Goal: Transaction & Acquisition: Purchase product/service

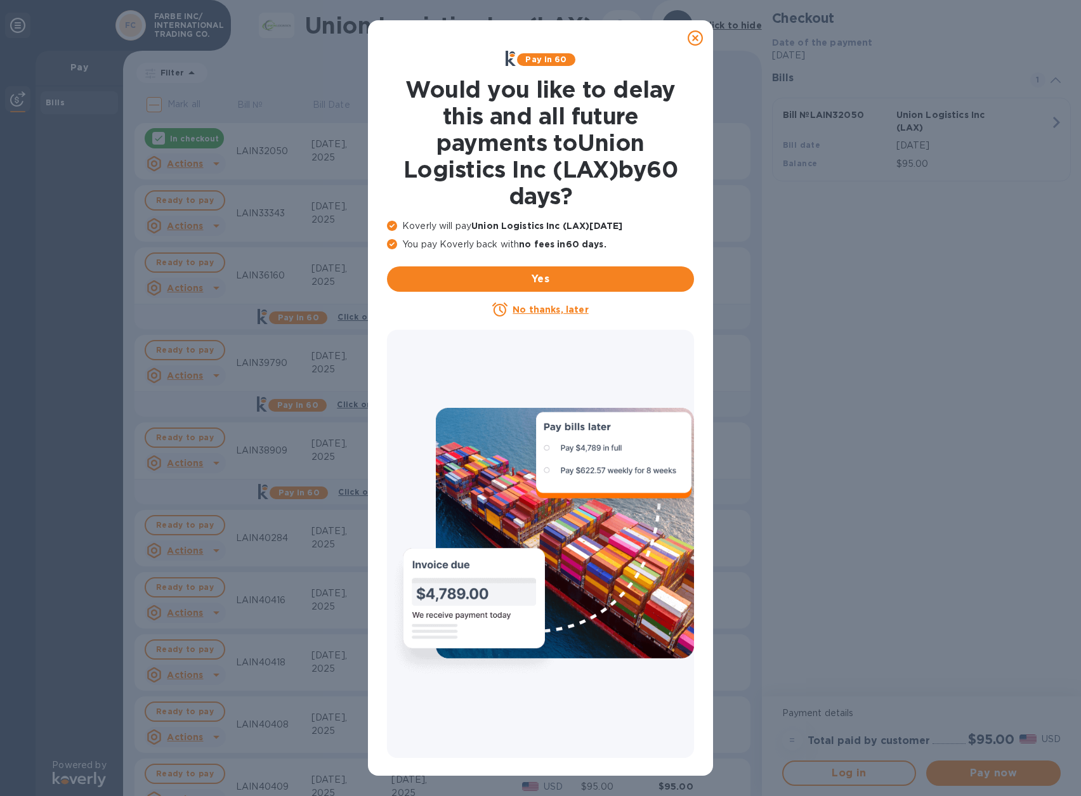
click at [694, 40] on icon at bounding box center [694, 37] width 15 height 15
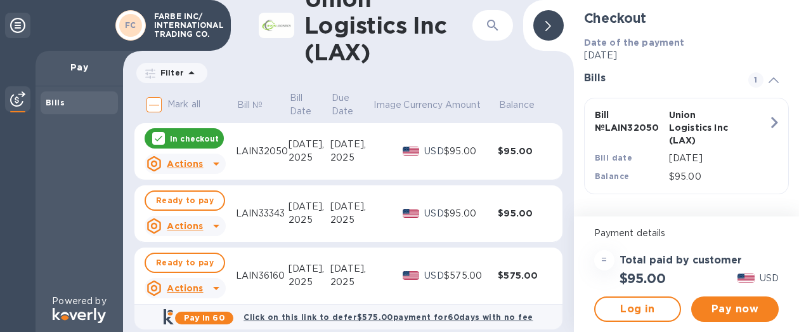
drag, startPoint x: 768, startPoint y: 24, endPoint x: 873, endPoint y: 103, distance: 131.4
click at [781, 103] on div "Bill № LAIN32050 Union Logistics Inc (LAX) Bill date Apr 14, 2025 Balance $95.00" at bounding box center [683, 146] width 193 height 90
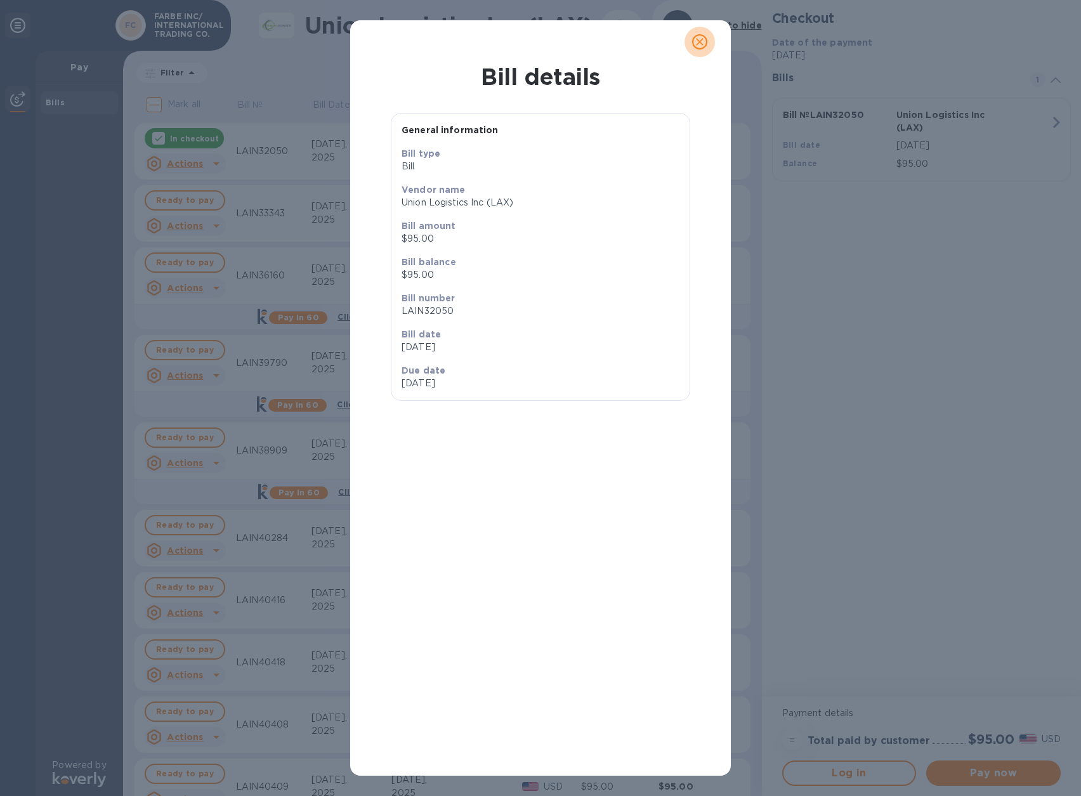
click at [705, 44] on icon "close" at bounding box center [699, 42] width 13 height 13
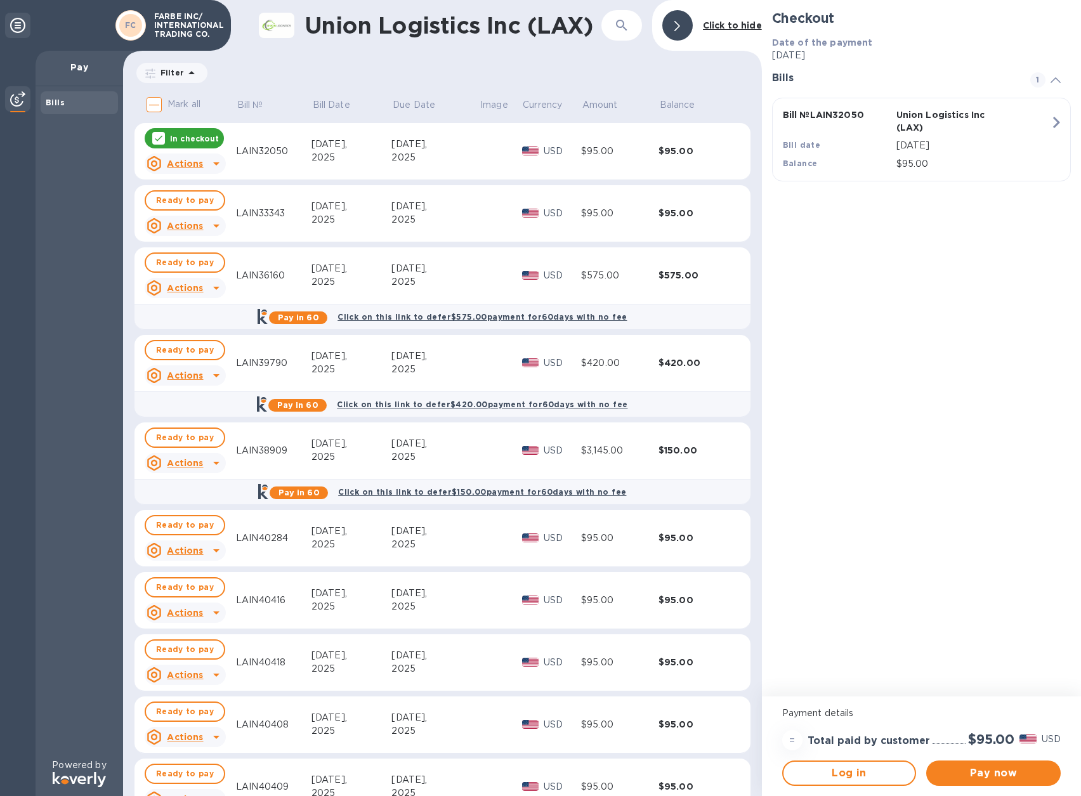
click at [162, 139] on icon at bounding box center [158, 138] width 10 height 10
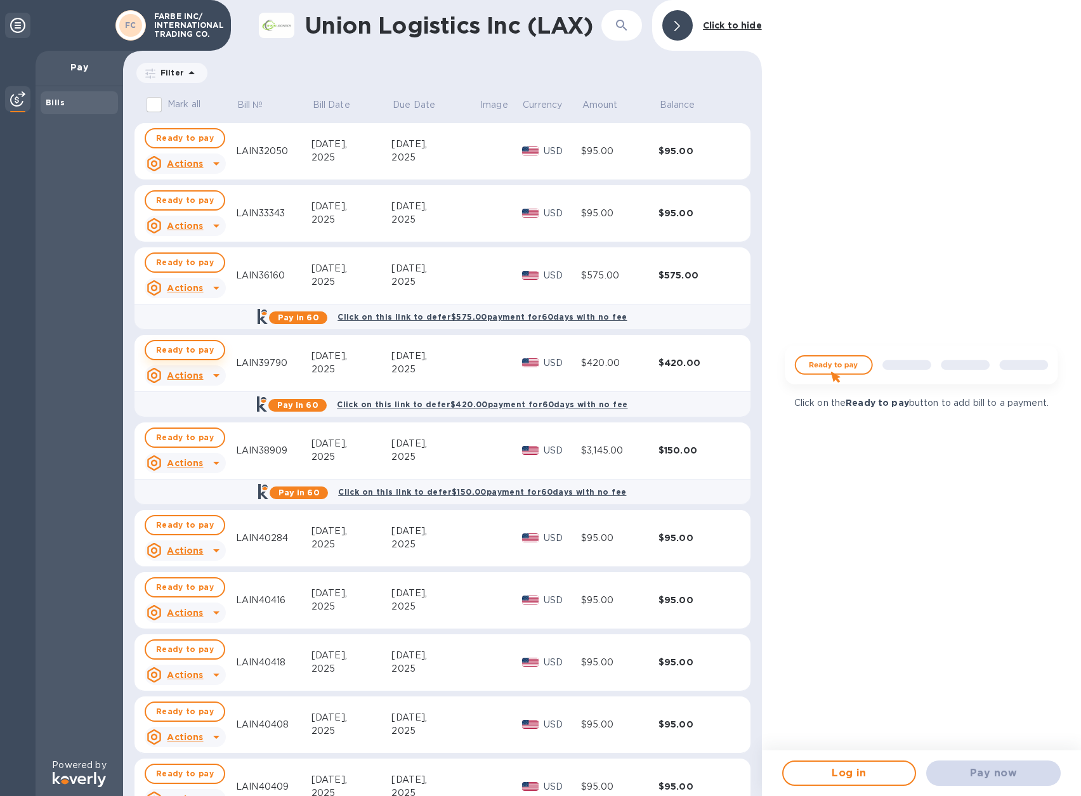
click at [177, 353] on span "Ready to pay" at bounding box center [185, 349] width 58 height 15
click at [185, 349] on span "Ready to pay" at bounding box center [185, 349] width 58 height 15
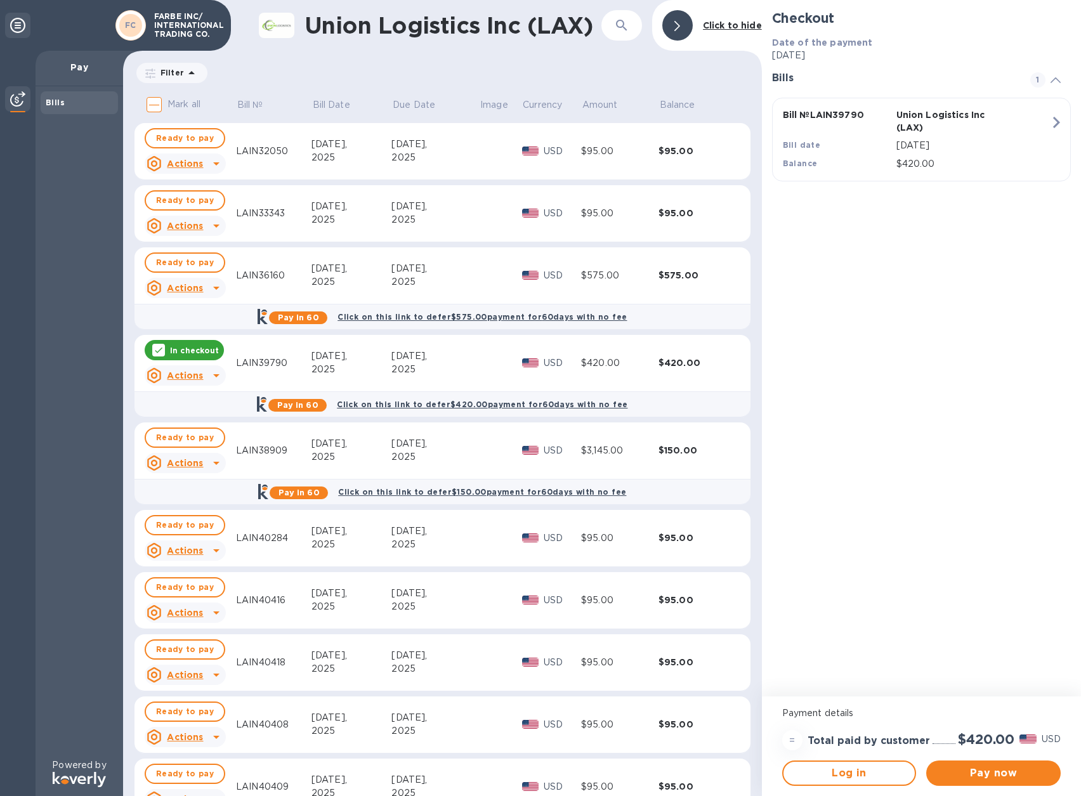
click at [1055, 121] on icon "button" at bounding box center [1055, 122] width 23 height 23
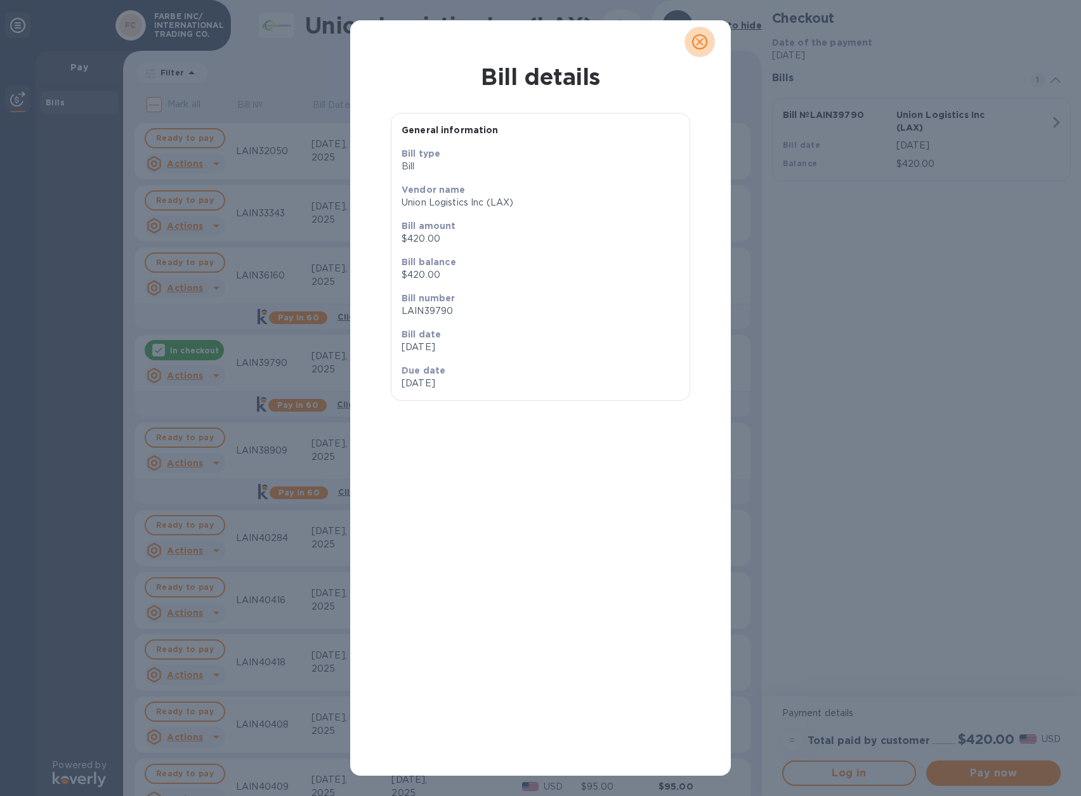
click at [698, 44] on icon "close" at bounding box center [700, 42] width 8 height 8
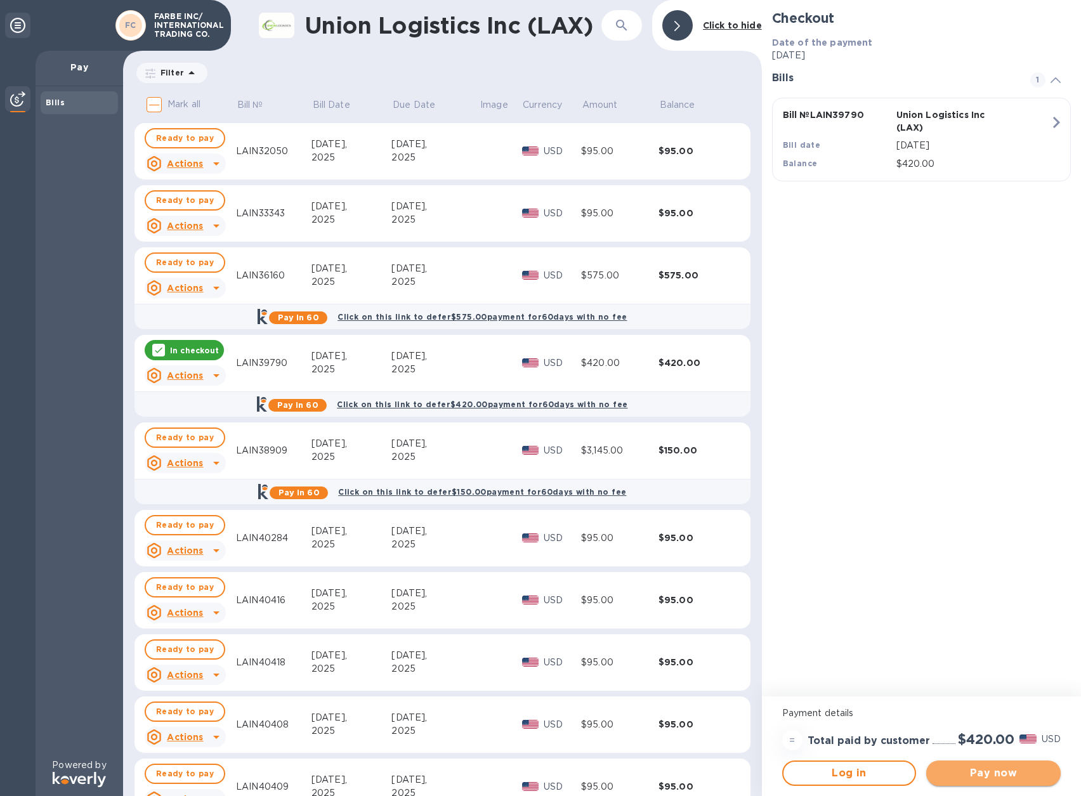
click at [981, 773] on span "Pay now" at bounding box center [993, 772] width 114 height 15
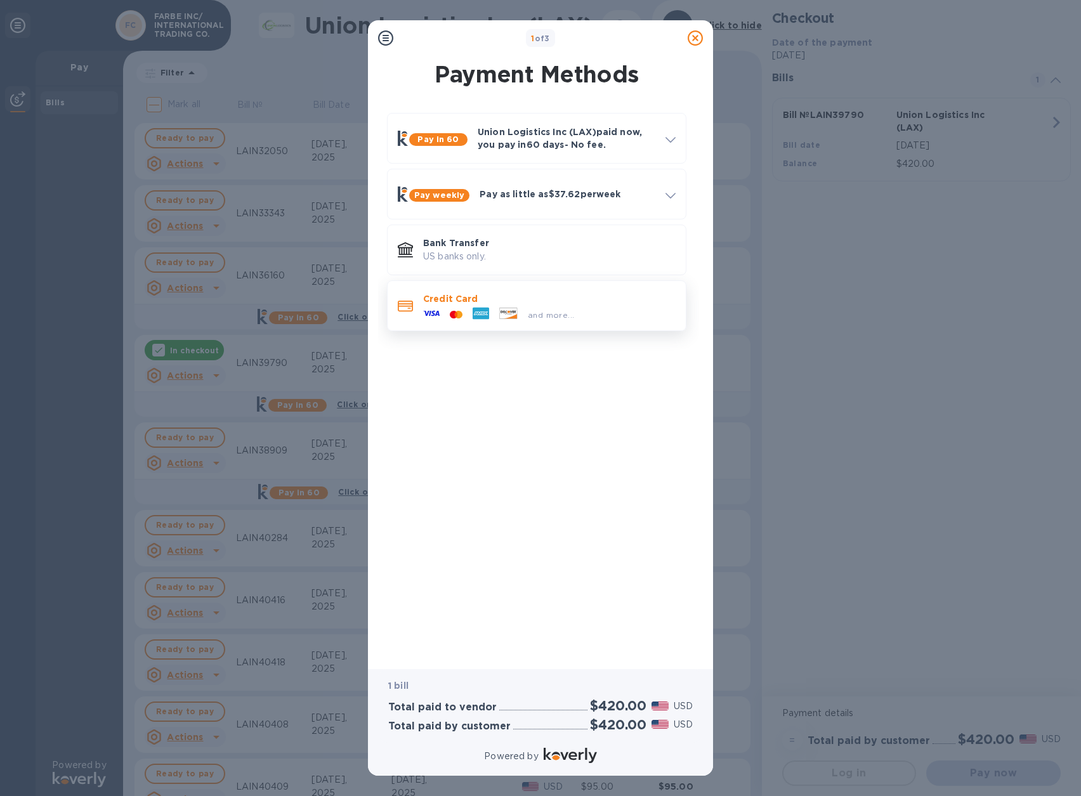
click at [598, 312] on div "and more..." at bounding box center [549, 312] width 252 height 14
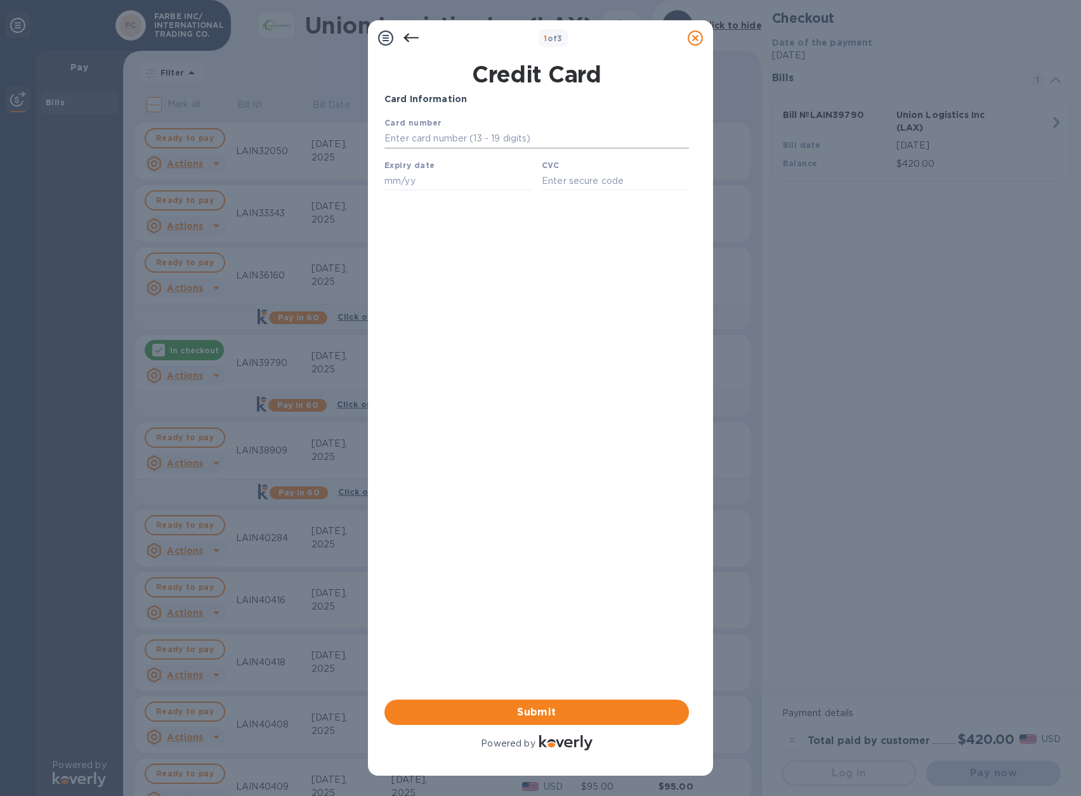
click at [466, 143] on input "text" at bounding box center [536, 138] width 304 height 19
paste input "4148 4601 9024 0102"
type input "4148 4601 9024 0102"
click at [439, 185] on input "text" at bounding box center [457, 180] width 147 height 19
paste input "06/28"
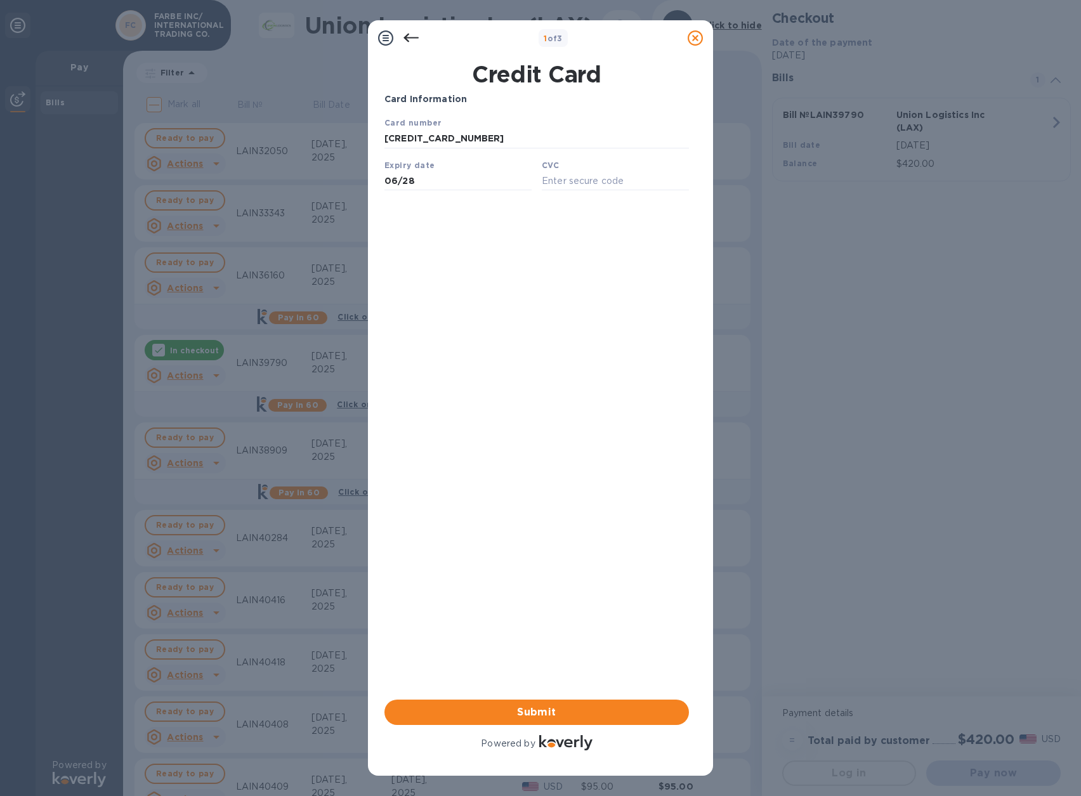
type input "06/28"
click at [597, 179] on input "text" at bounding box center [615, 180] width 147 height 19
paste input "731"
type input "731"
click at [552, 707] on span "Submit" at bounding box center [536, 712] width 284 height 15
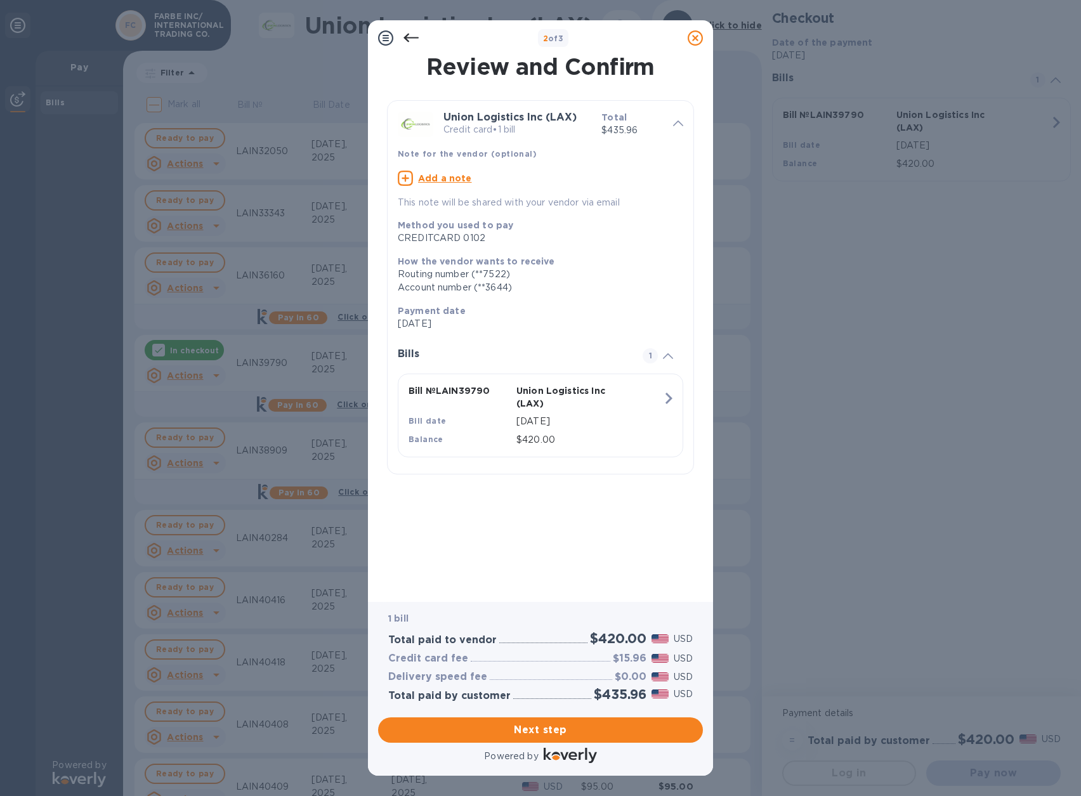
click at [450, 180] on u "Add a note" at bounding box center [445, 178] width 54 height 10
click at [450, 180] on textarea at bounding box center [530, 179] width 265 height 11
click at [549, 567] on div "Review and Confirm Union Logistics Inc (LAX) Credit card • 1 bill Total $435.96…" at bounding box center [540, 320] width 312 height 528
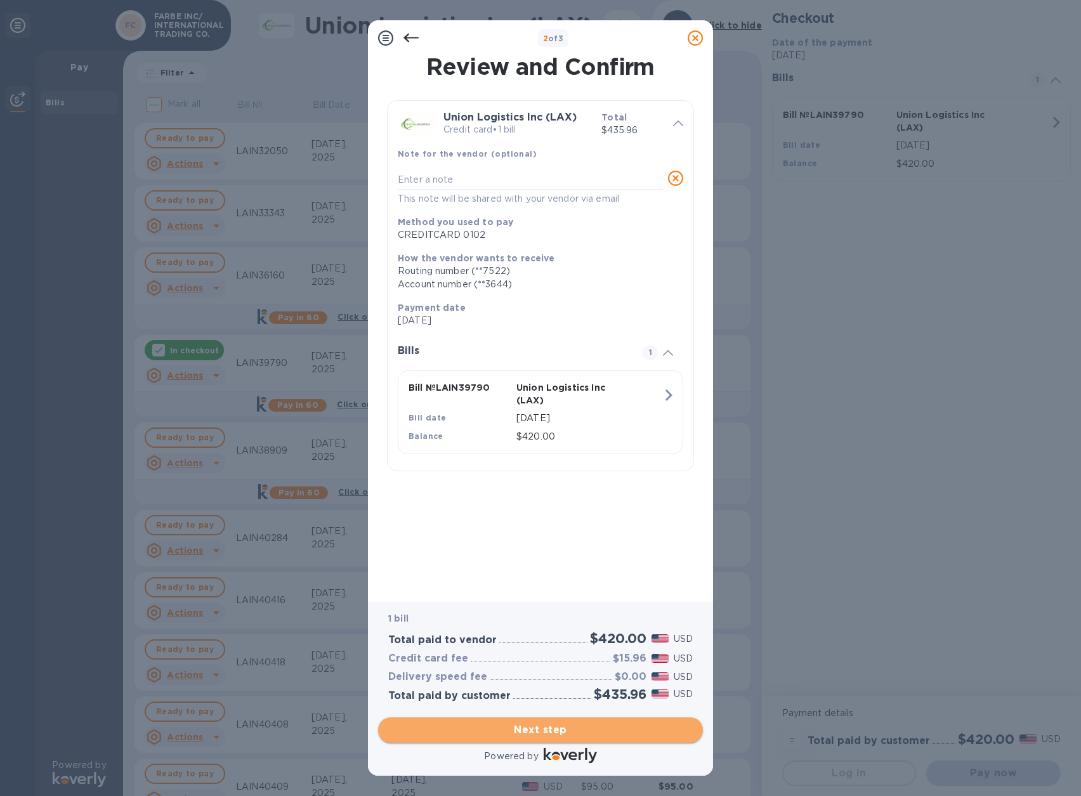
click at [549, 731] on span "Next step" at bounding box center [540, 729] width 304 height 15
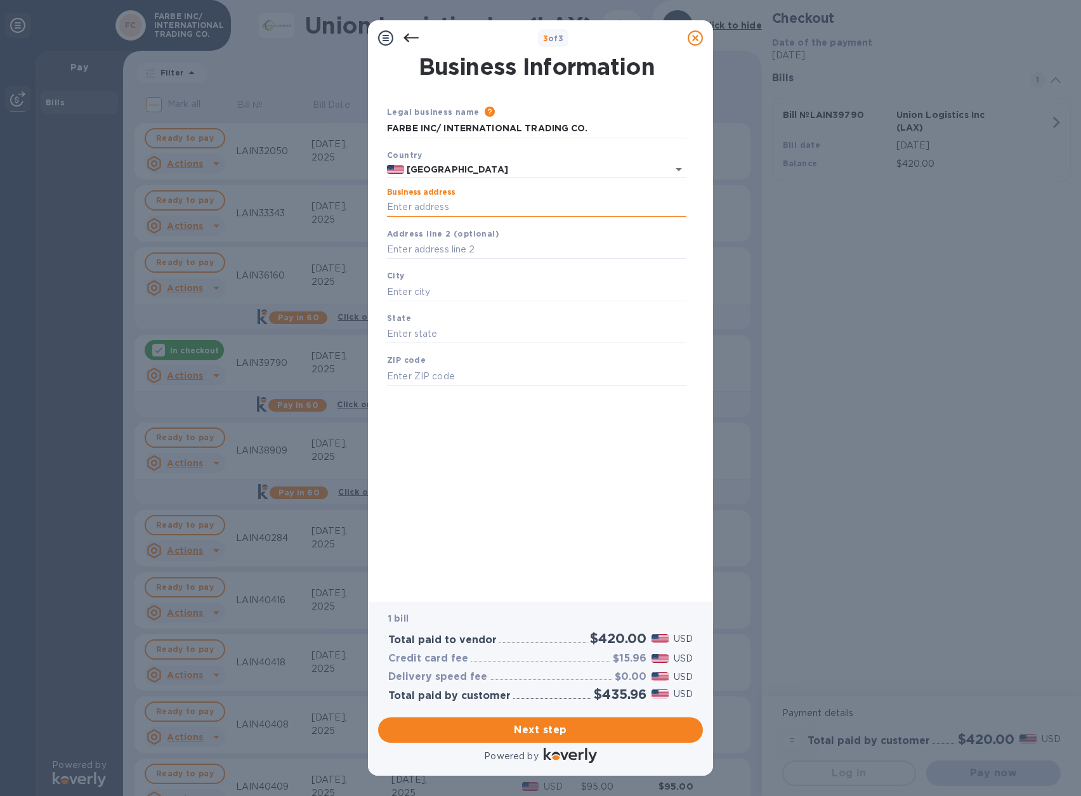
click at [466, 209] on input "Business address" at bounding box center [536, 207] width 299 height 19
paste input "19515 E Walnut Dr N"
type input "19515 East Walnut Drive North"
type input "City of Industry"
type input "CA"
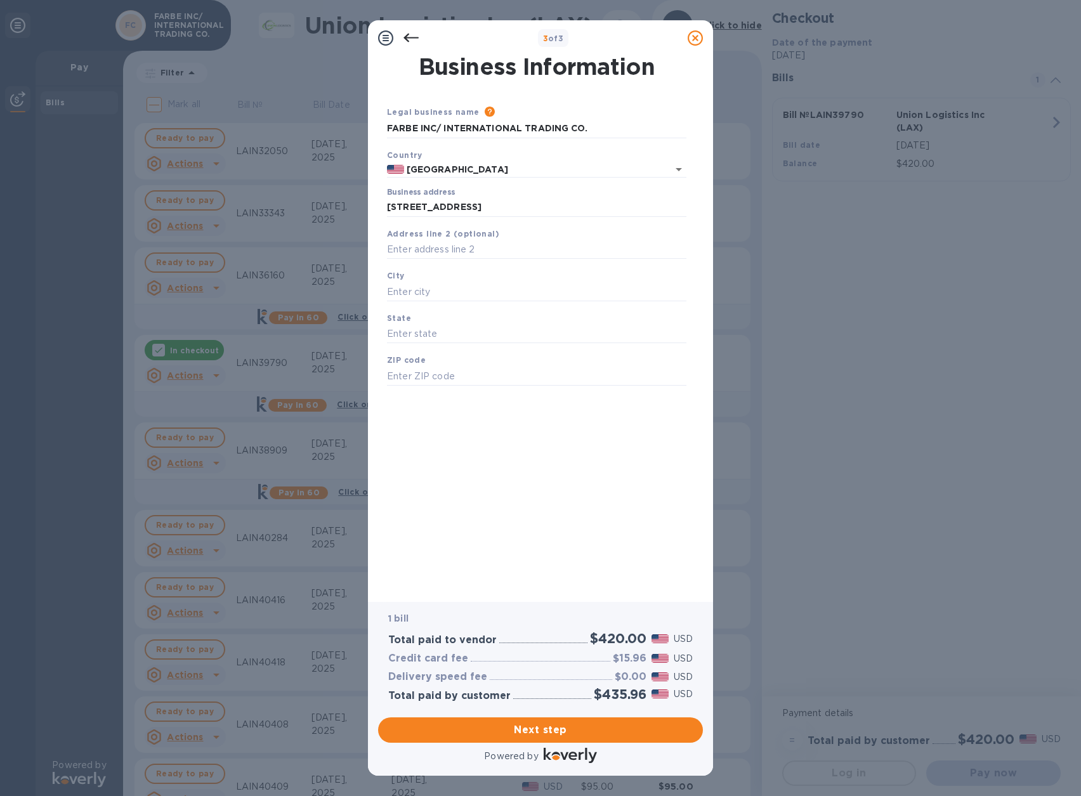
type input "91789"
drag, startPoint x: 608, startPoint y: 126, endPoint x: 328, endPoint y: 130, distance: 279.7
click at [328, 130] on div "3 of 3 Business Information Legal business name Please provide the legal name t…" at bounding box center [540, 398] width 1081 height 796
type input "i"
click at [463, 127] on input "IDC LOGISTICS" at bounding box center [536, 128] width 299 height 19
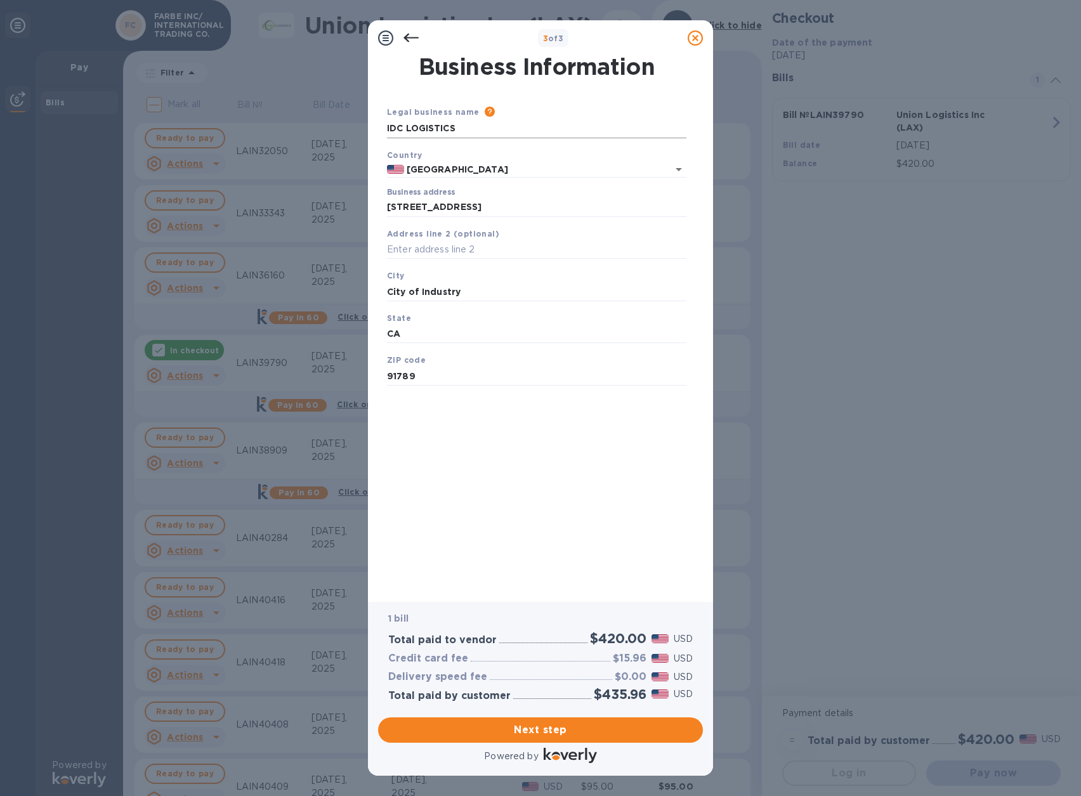
click at [477, 129] on input "IDC LOGISTICS" at bounding box center [536, 128] width 299 height 19
click at [510, 125] on input "IDC LOGISTICS, INC." at bounding box center [536, 128] width 299 height 19
drag, startPoint x: 510, startPoint y: 125, endPoint x: 386, endPoint y: 117, distance: 124.5
click at [386, 117] on div "Legal business name Please provide the legal name that appears on your SS-4 for…" at bounding box center [536, 121] width 309 height 43
type input "iDC Logistics, Inc."
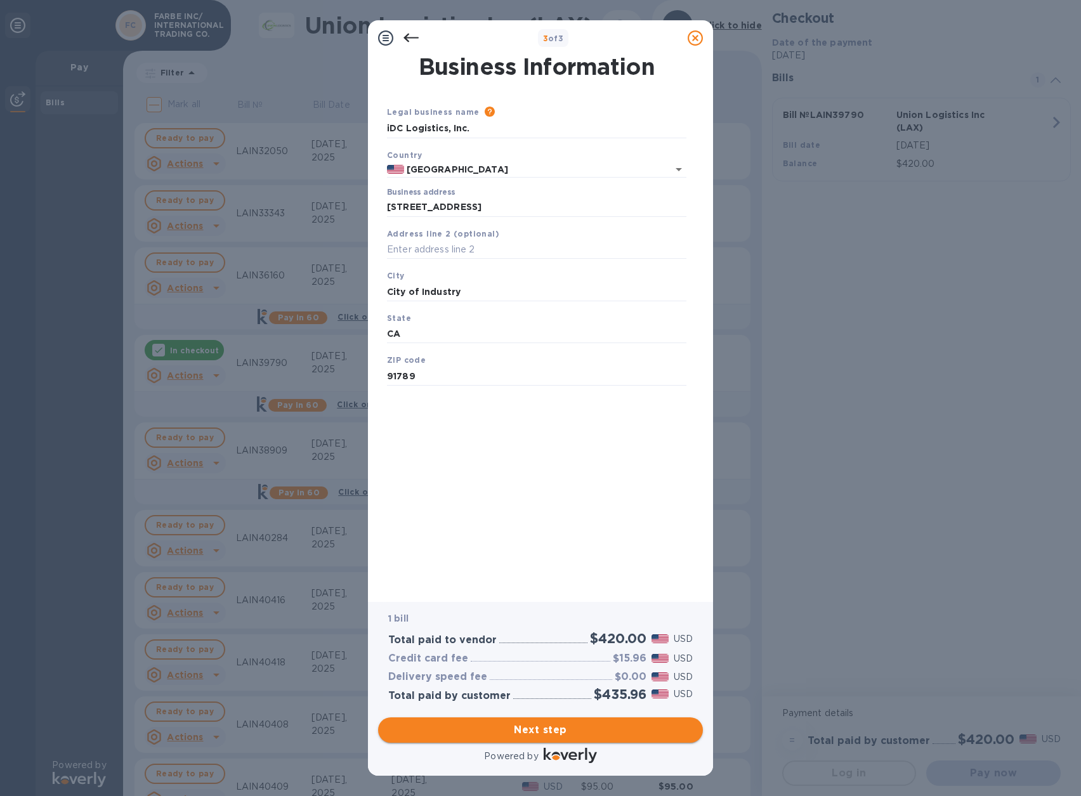
click at [622, 728] on span "Next step" at bounding box center [540, 729] width 304 height 15
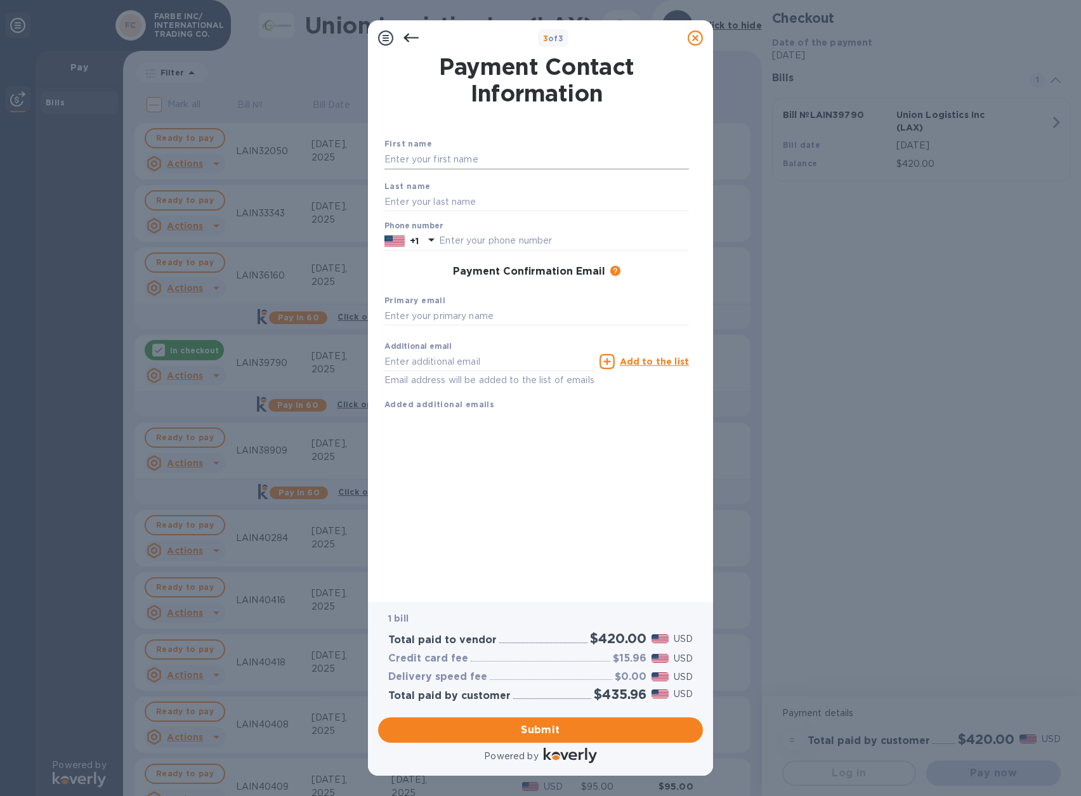
click at [458, 159] on input "text" at bounding box center [536, 159] width 304 height 19
type input "Jonathan"
type input "Menjivar"
click at [484, 242] on input "text" at bounding box center [564, 240] width 250 height 19
type input "4243137729"
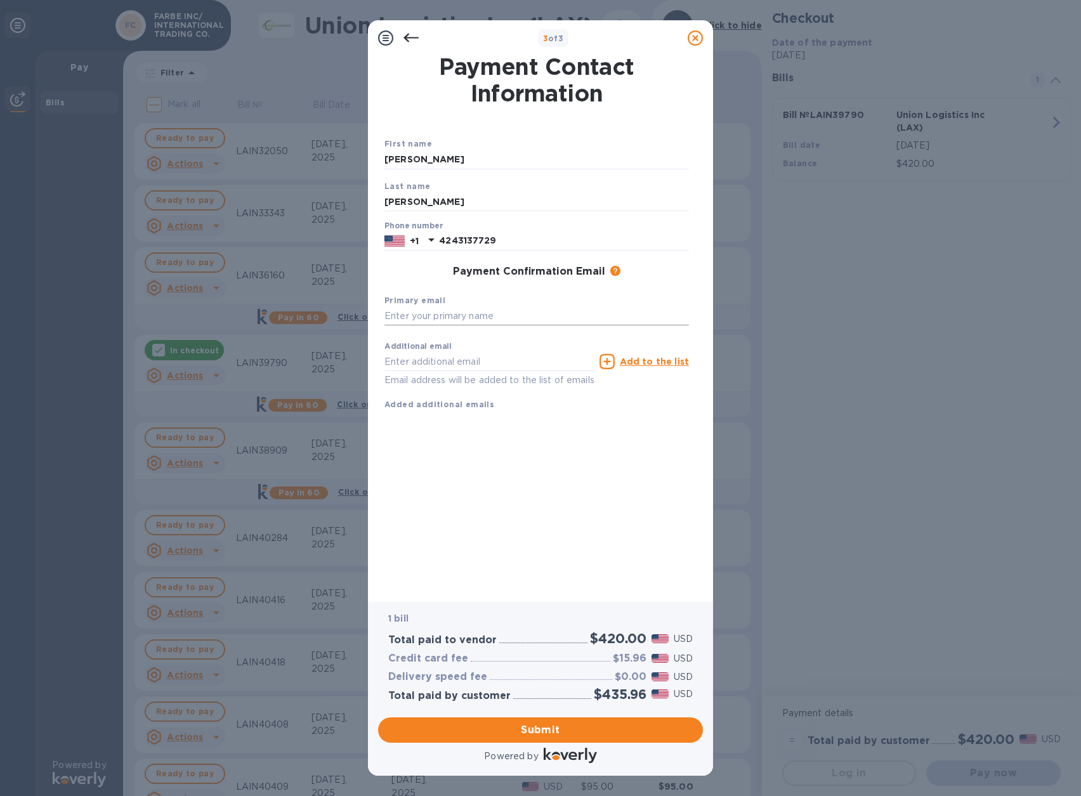
click at [488, 322] on input "text" at bounding box center [536, 316] width 304 height 19
click at [491, 322] on input "text" at bounding box center [536, 316] width 304 height 19
paste input "Jonathan.Menjivar@idcintl.com"
type input "Jonathan.Menjivar@idcintl.com"
click at [488, 367] on input "text" at bounding box center [489, 361] width 210 height 19
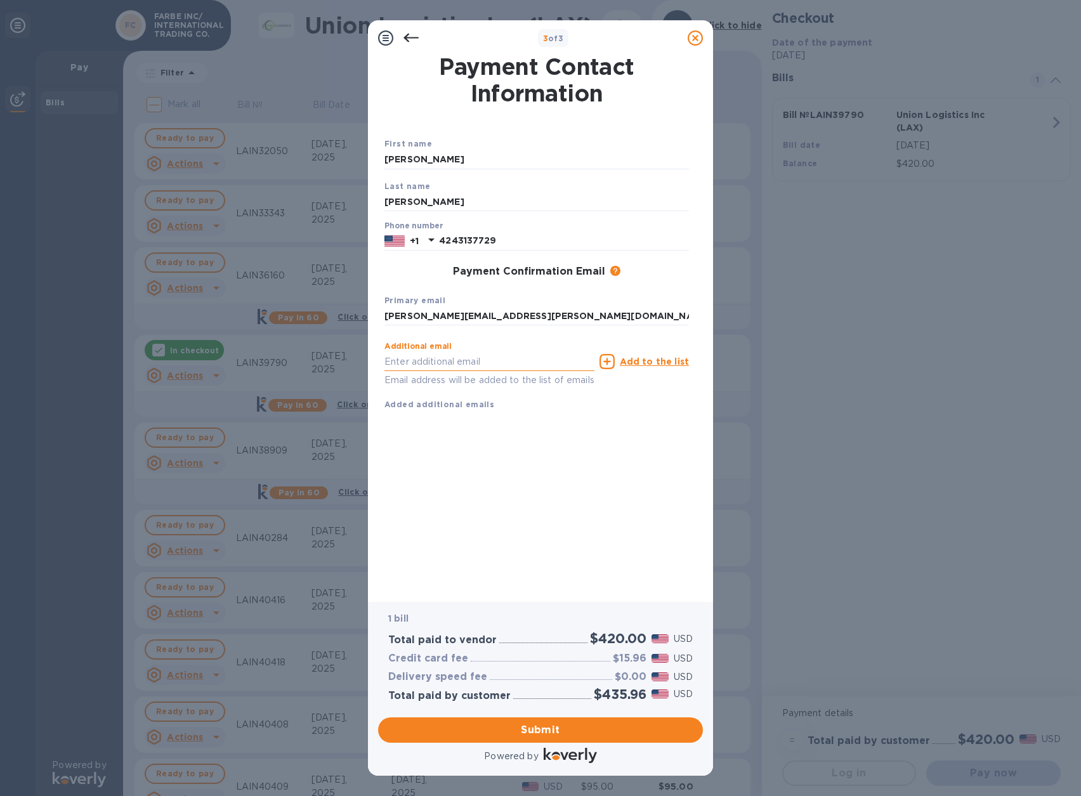
paste input "idctransportation@idcintl.com"
type input "idctransportation@idcintl.com"
click at [614, 363] on icon at bounding box center [606, 361] width 15 height 15
click at [599, 732] on span "Submit" at bounding box center [540, 729] width 304 height 15
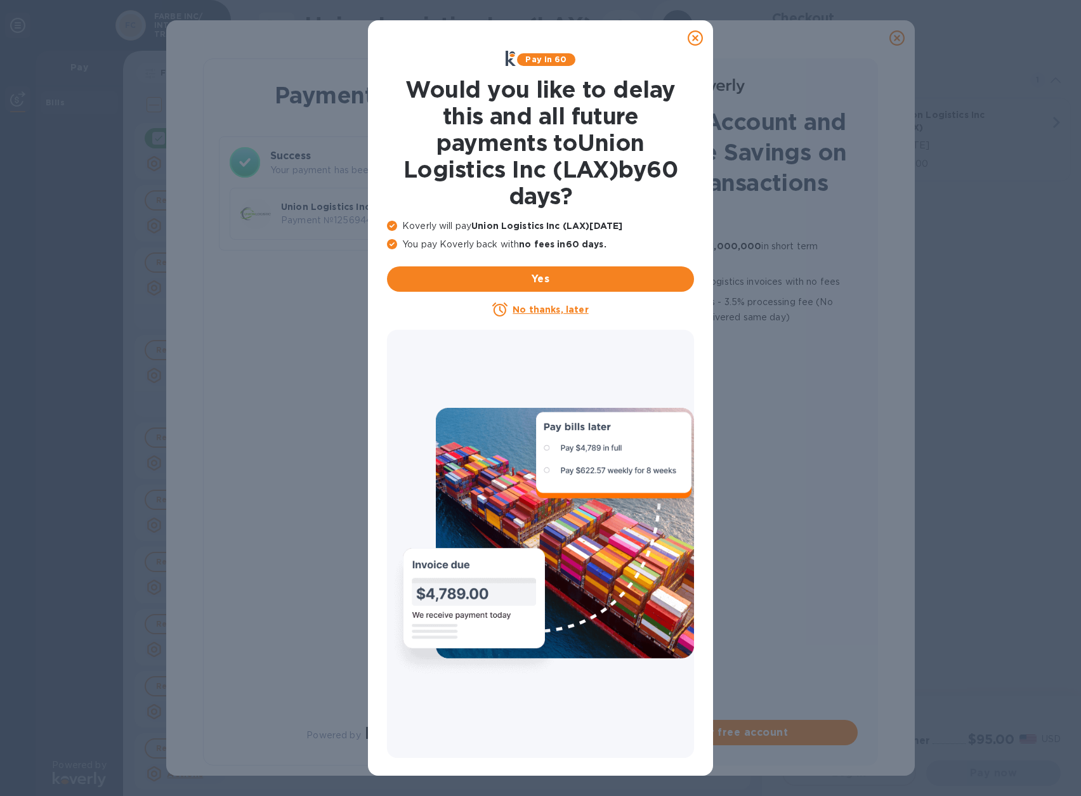
click at [535, 309] on u "No thanks, later" at bounding box center [549, 309] width 75 height 10
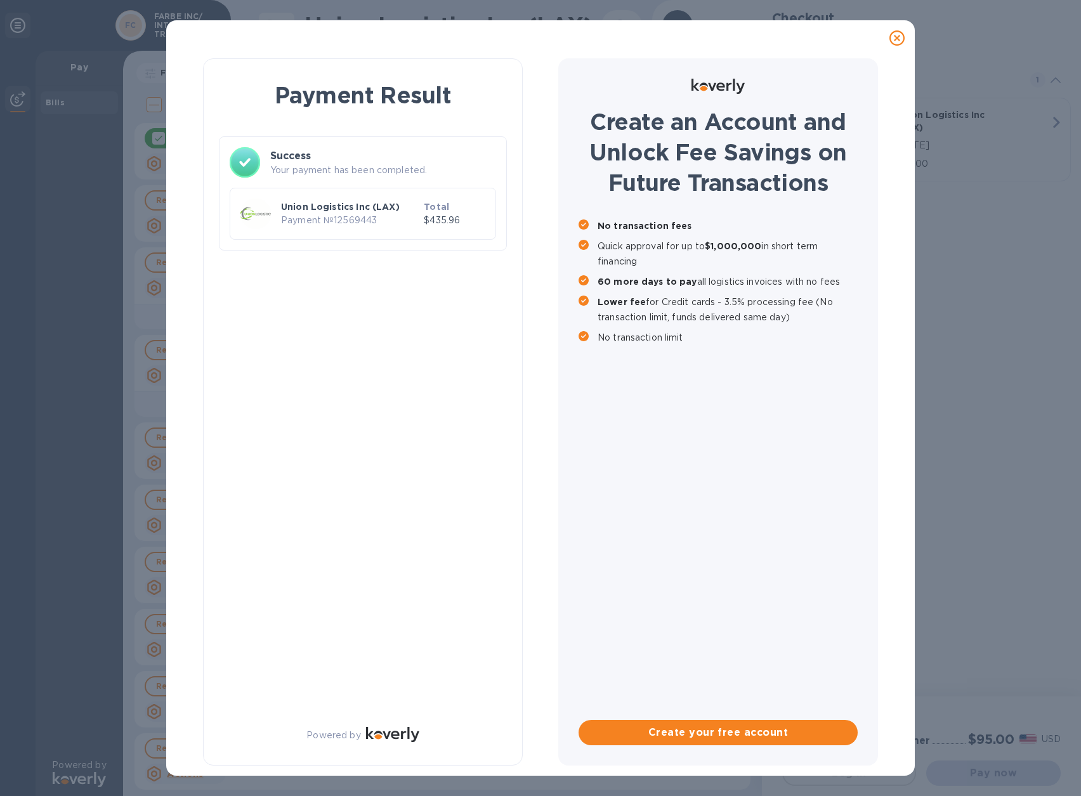
click at [263, 375] on div "Payment Result Success Your payment has been completed. Union Logistics Inc (LA…" at bounding box center [363, 411] width 320 height 707
